Goal: Task Accomplishment & Management: Complete application form

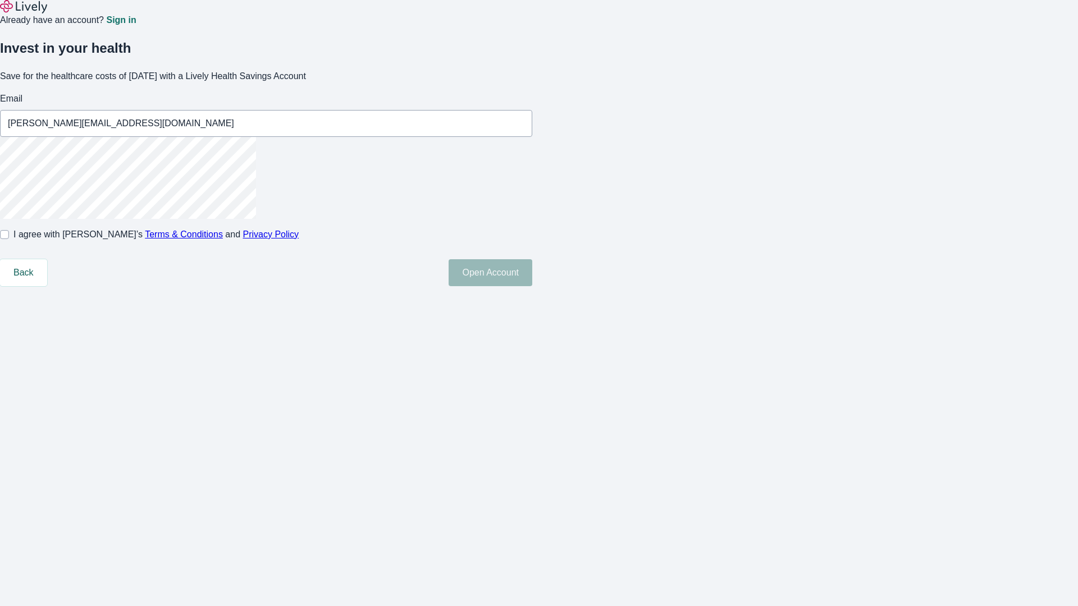
click at [9, 239] on input "I agree with Lively’s Terms & Conditions and Privacy Policy" at bounding box center [4, 234] width 9 height 9
checkbox input "true"
click at [532, 286] on button "Open Account" at bounding box center [491, 272] width 84 height 27
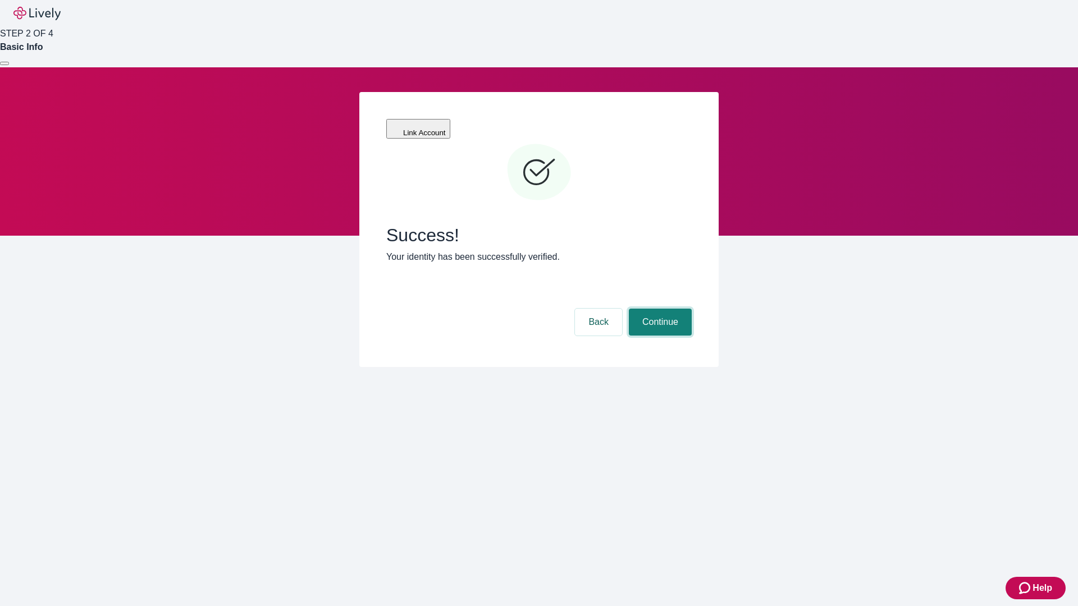
click at [659, 309] on button "Continue" at bounding box center [660, 322] width 63 height 27
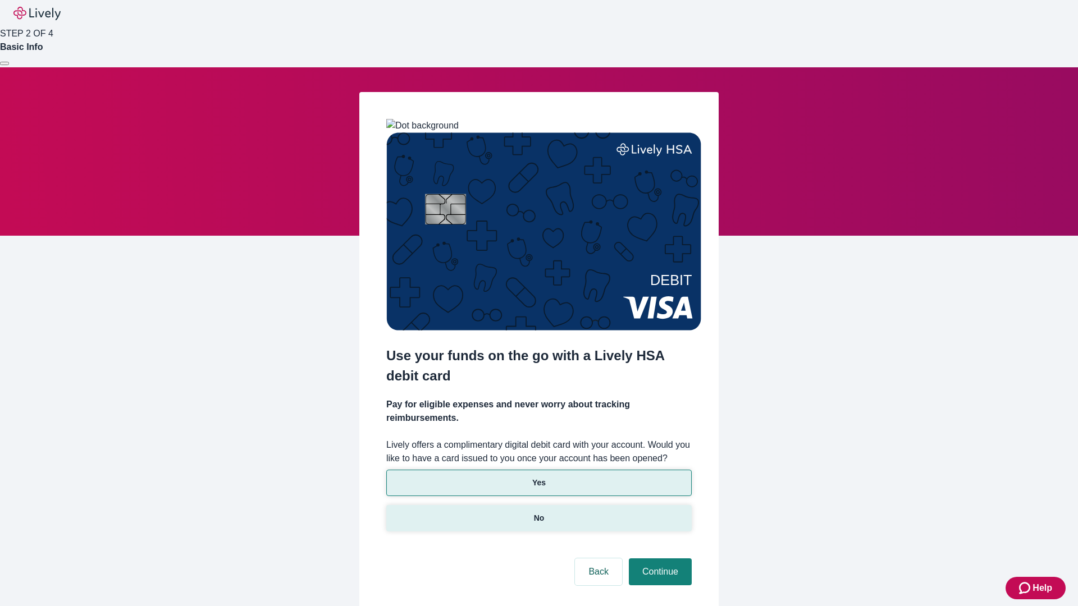
click at [538, 513] on p "No" at bounding box center [539, 519] width 11 height 12
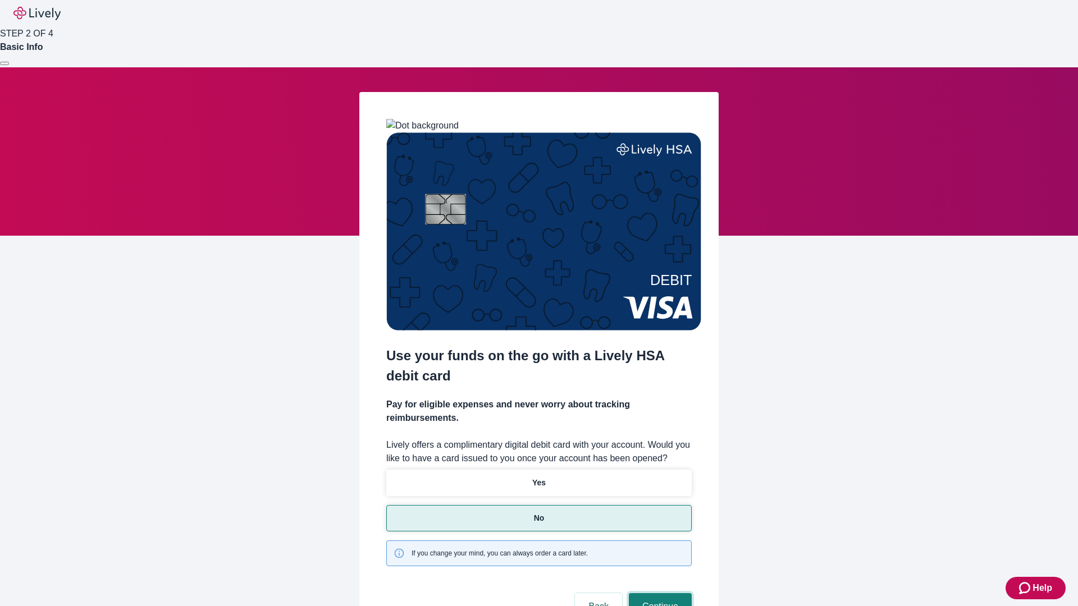
click at [659, 593] on button "Continue" at bounding box center [660, 606] width 63 height 27
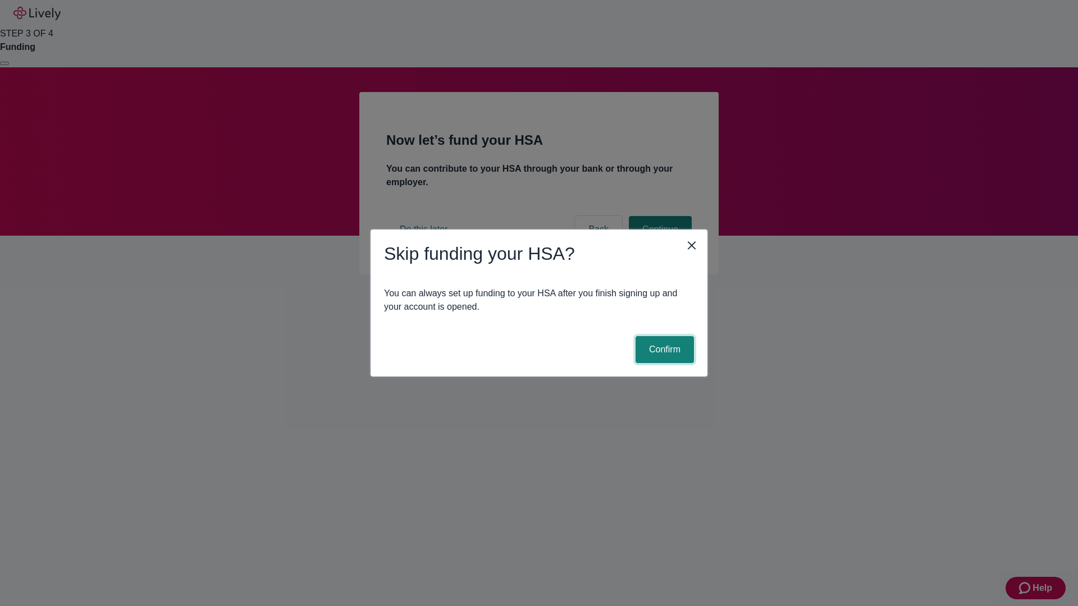
click at [663, 350] on button "Confirm" at bounding box center [664, 349] width 58 height 27
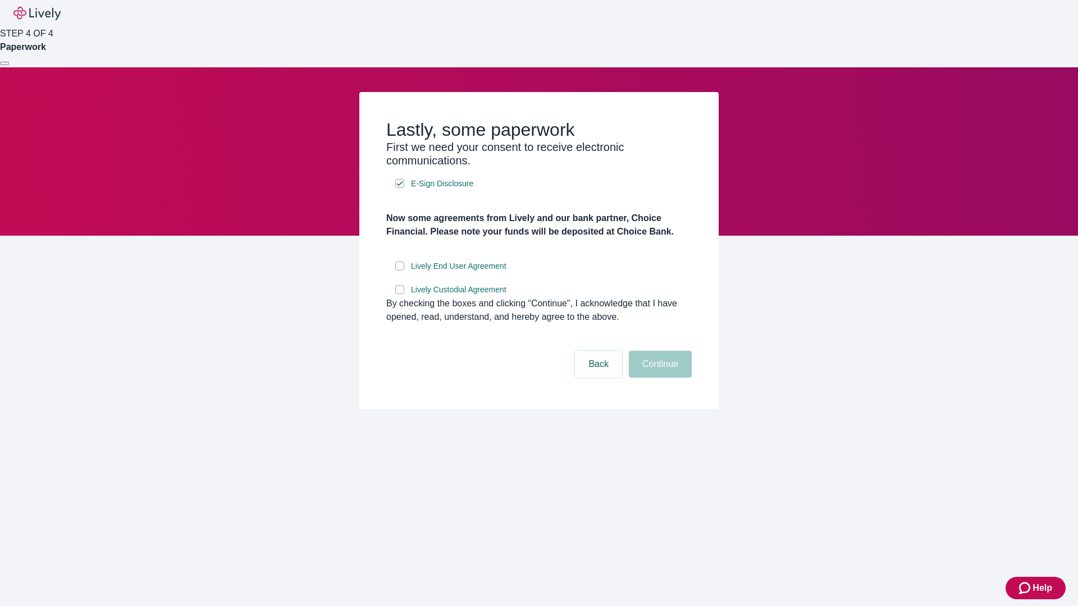
click at [400, 271] on input "Lively End User Agreement" at bounding box center [399, 266] width 9 height 9
checkbox input "true"
click at [400, 294] on input "Lively Custodial Agreement" at bounding box center [399, 289] width 9 height 9
checkbox input "true"
click at [659, 378] on button "Continue" at bounding box center [660, 364] width 63 height 27
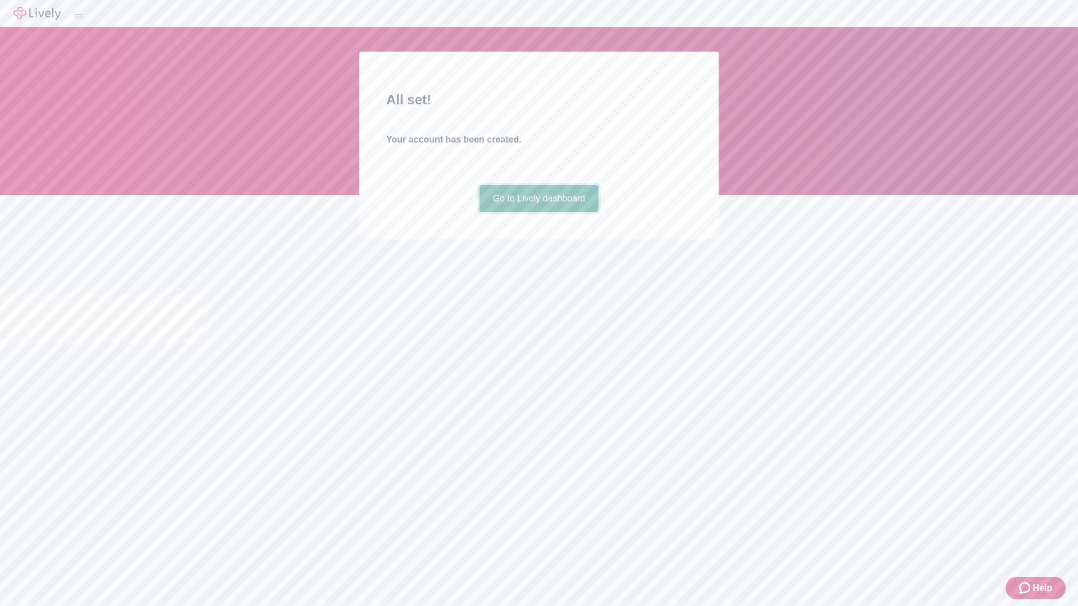
click at [538, 212] on link "Go to Lively dashboard" at bounding box center [539, 198] width 120 height 27
